Goal: Task Accomplishment & Management: Use online tool/utility

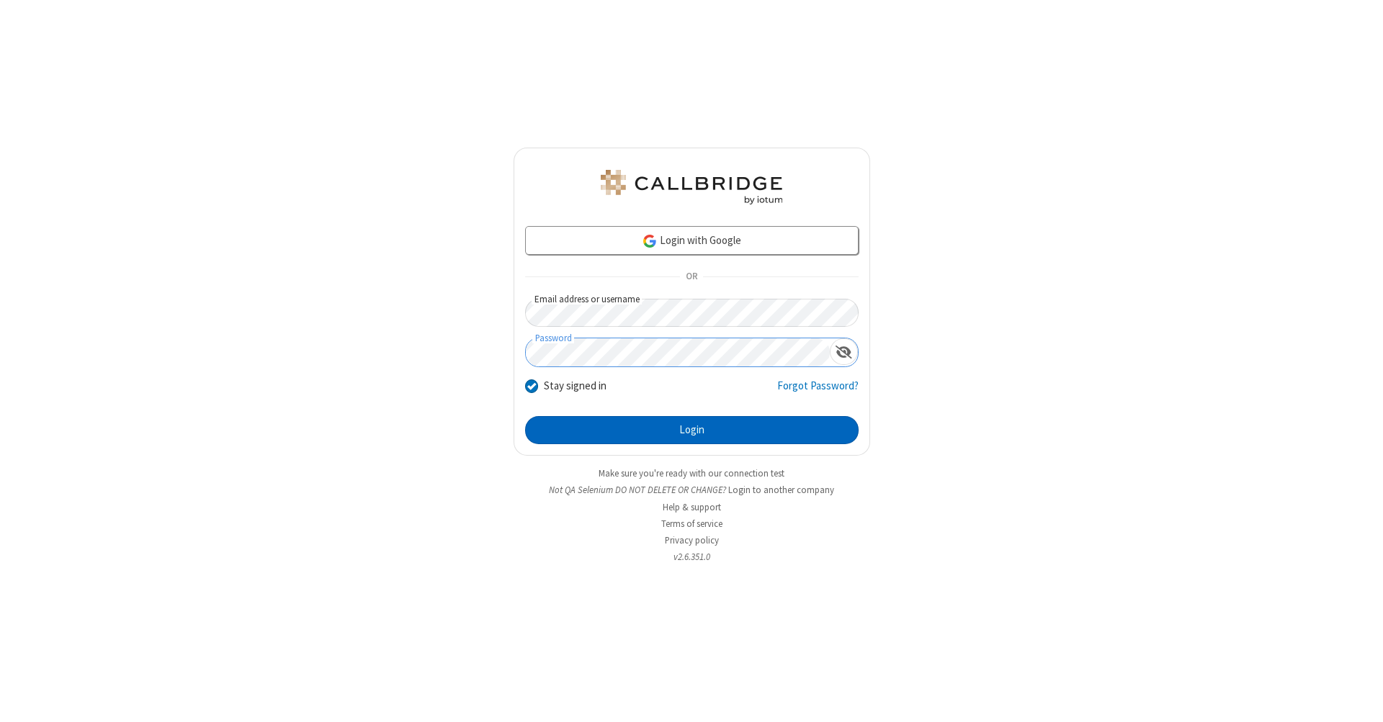
click at [691, 431] on button "Login" at bounding box center [691, 430] width 333 height 29
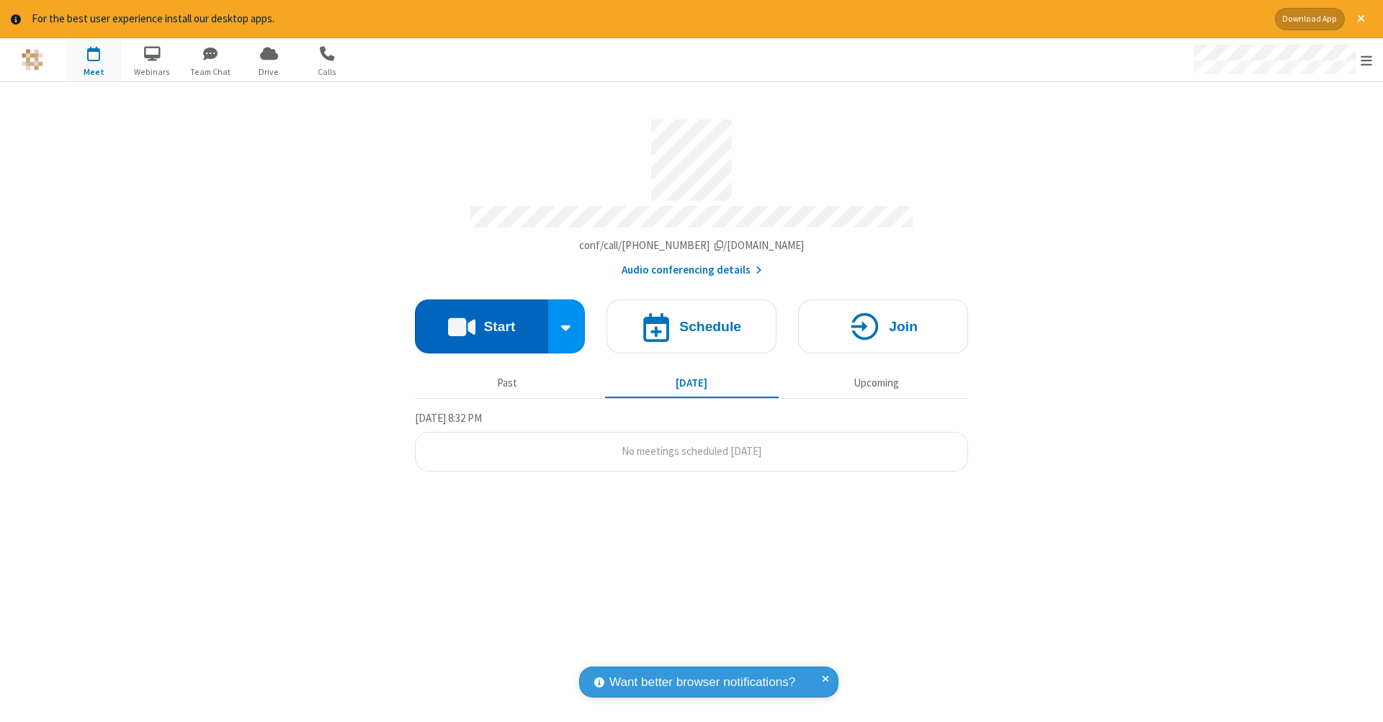
click at [481, 319] on button "Start" at bounding box center [481, 327] width 133 height 54
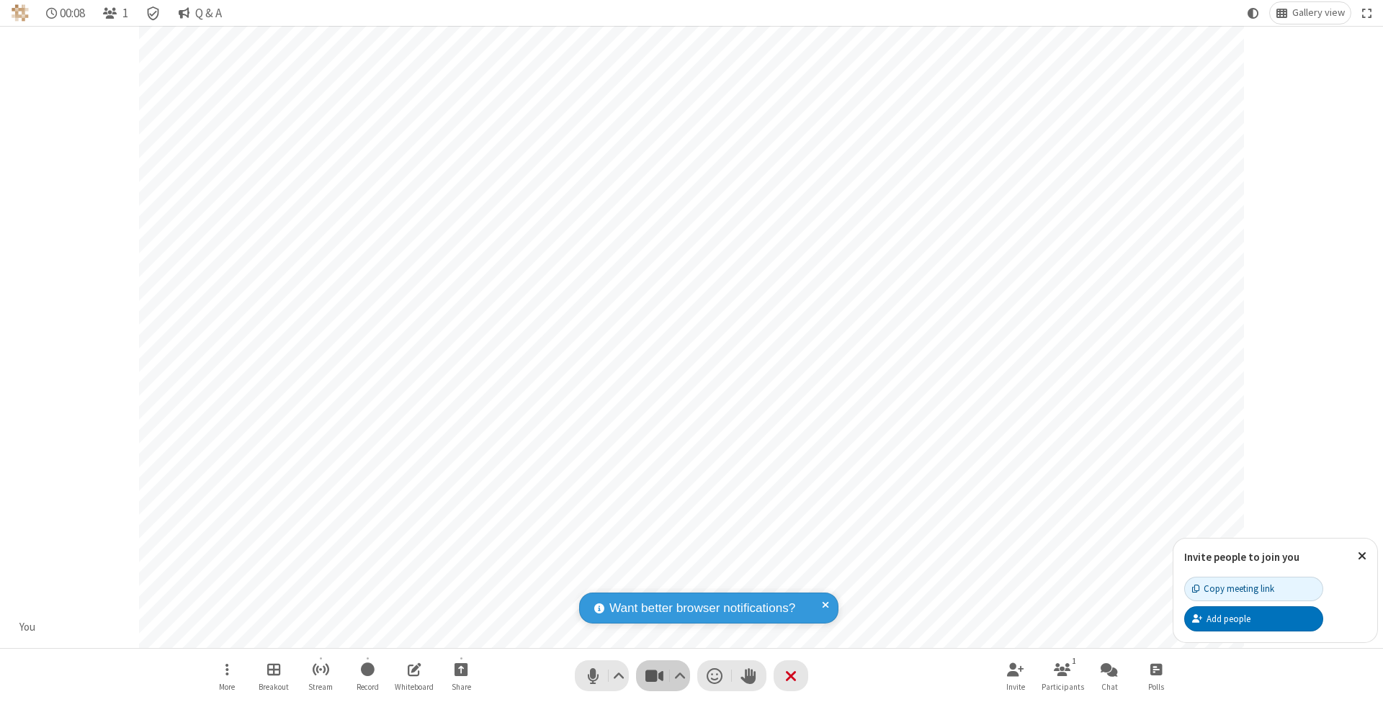
click at [654, 676] on span "Stop video (⌘+Shift+V)" at bounding box center [654, 676] width 22 height 21
click at [654, 676] on span "Start video (⌘+Shift+V)" at bounding box center [654, 676] width 22 height 21
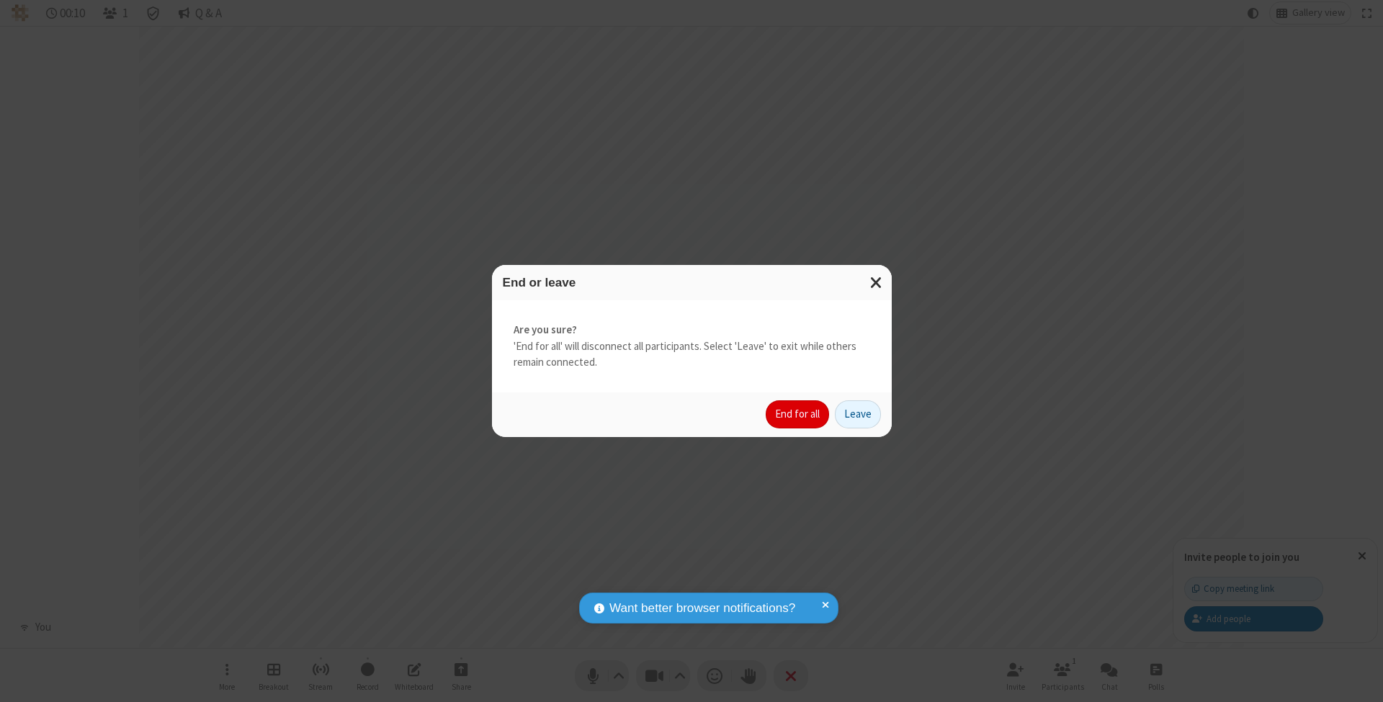
click at [798, 413] on button "End for all" at bounding box center [797, 414] width 63 height 29
